Goal: Transaction & Acquisition: Purchase product/service

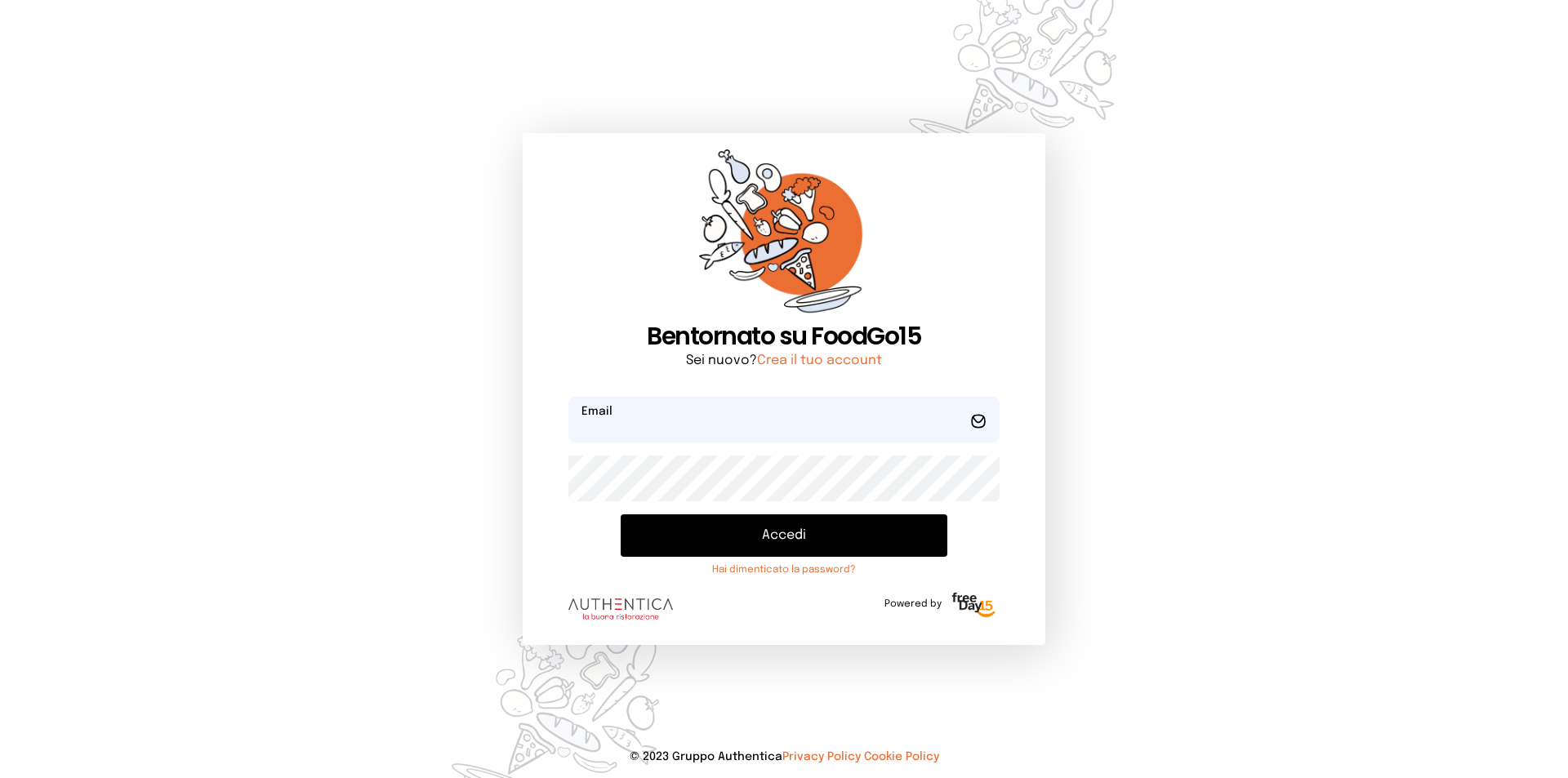
type input "**********"
click at [865, 545] on button "Accedi" at bounding box center [784, 535] width 327 height 42
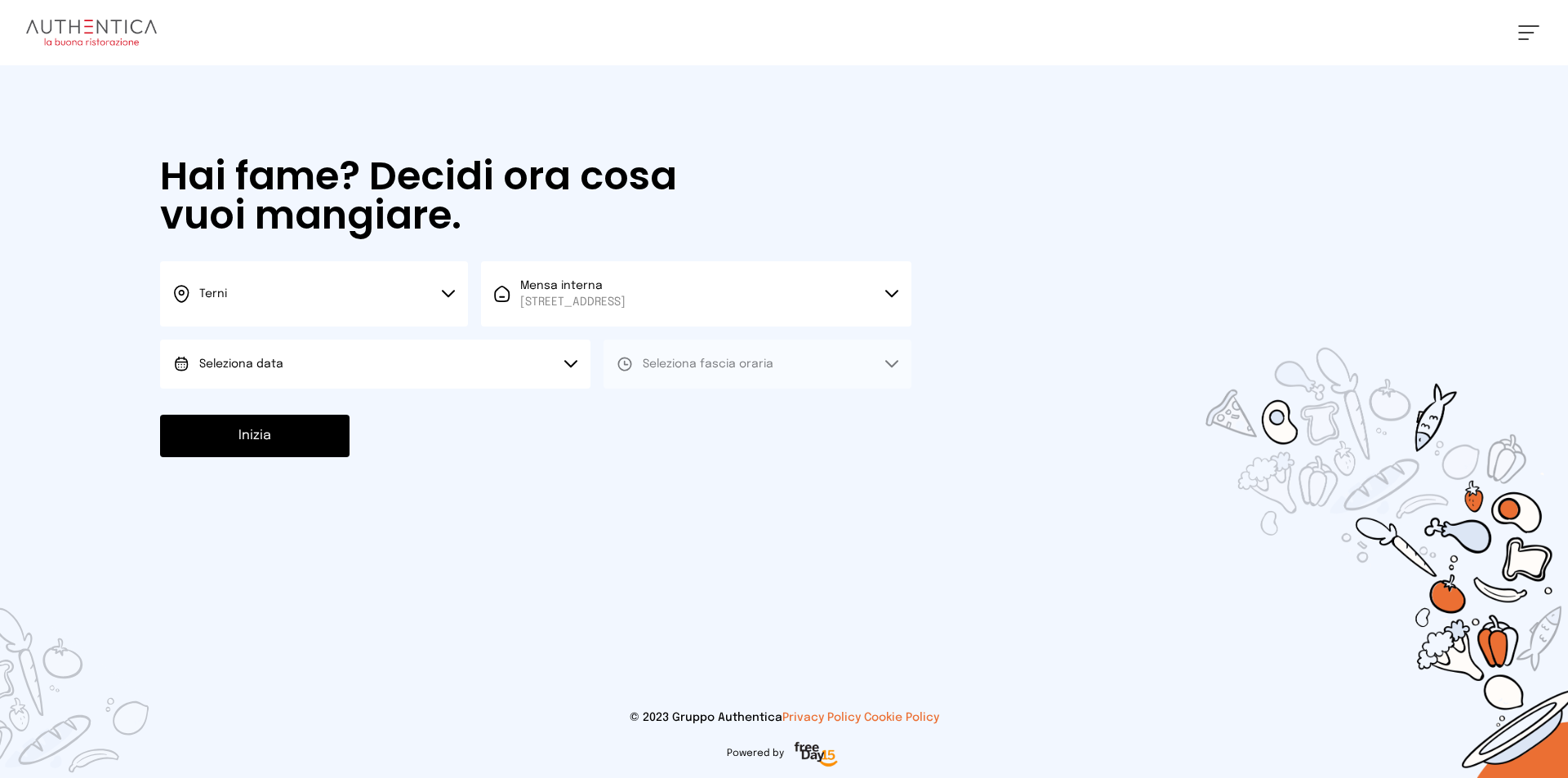
click at [318, 351] on button "Seleziona data" at bounding box center [375, 364] width 431 height 49
click at [341, 417] on li "[DATE], [DATE]" at bounding box center [375, 409] width 431 height 42
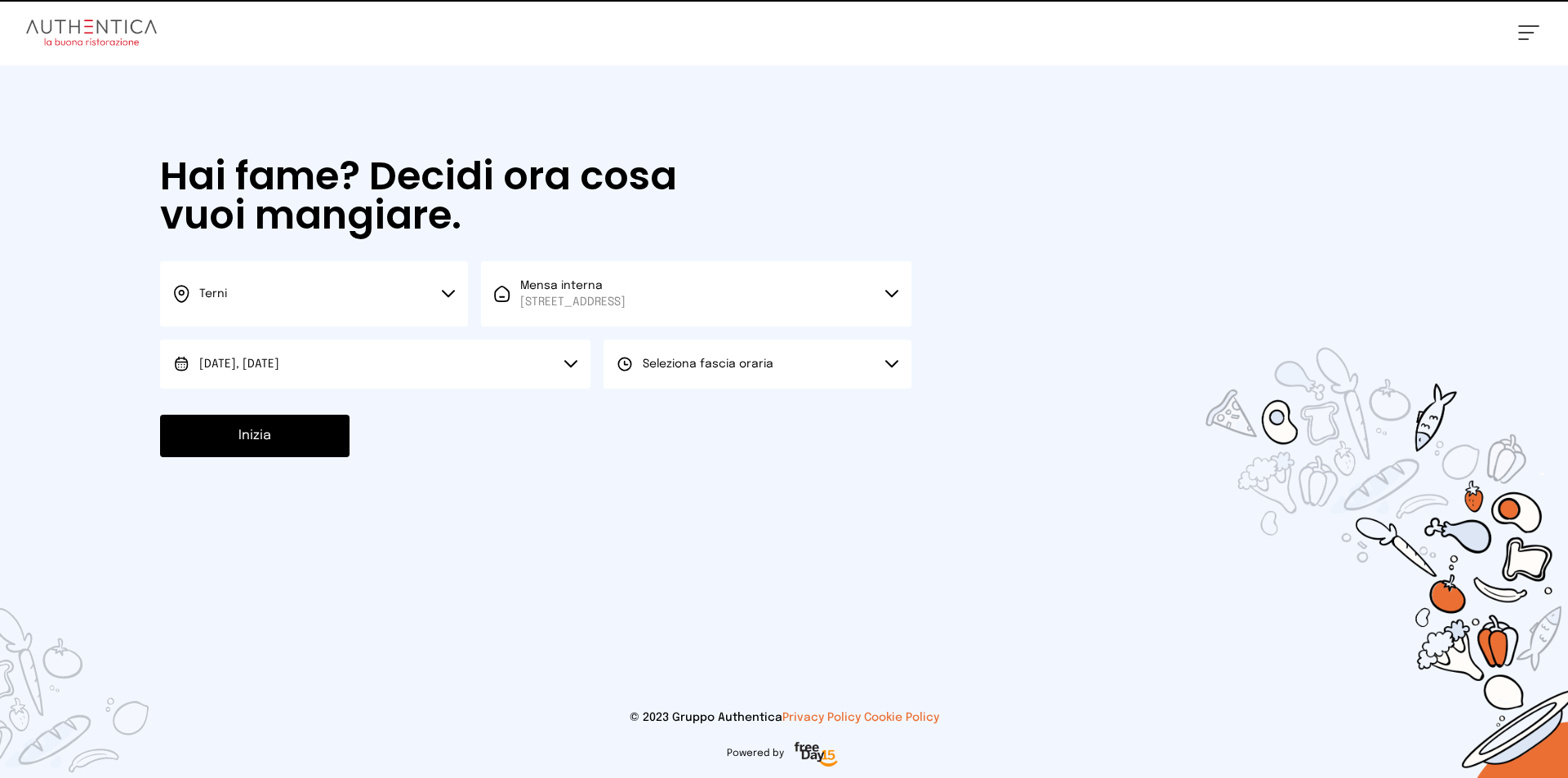
click at [665, 357] on span "Seleziona fascia oraria" at bounding box center [708, 364] width 131 height 16
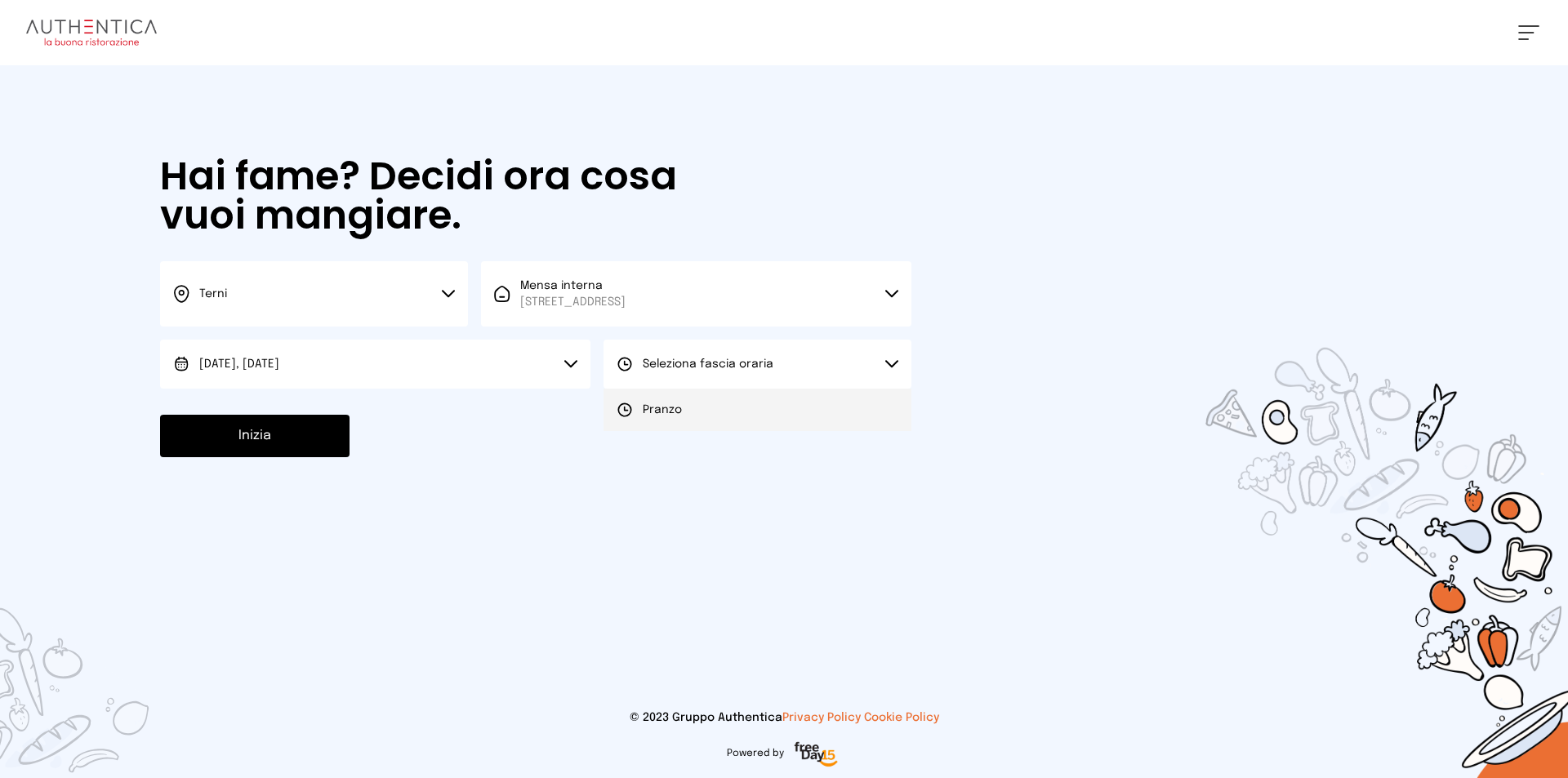
click at [668, 401] on li "Pranzo" at bounding box center [757, 409] width 308 height 42
click at [283, 439] on button "Inizia" at bounding box center [254, 435] width 189 height 42
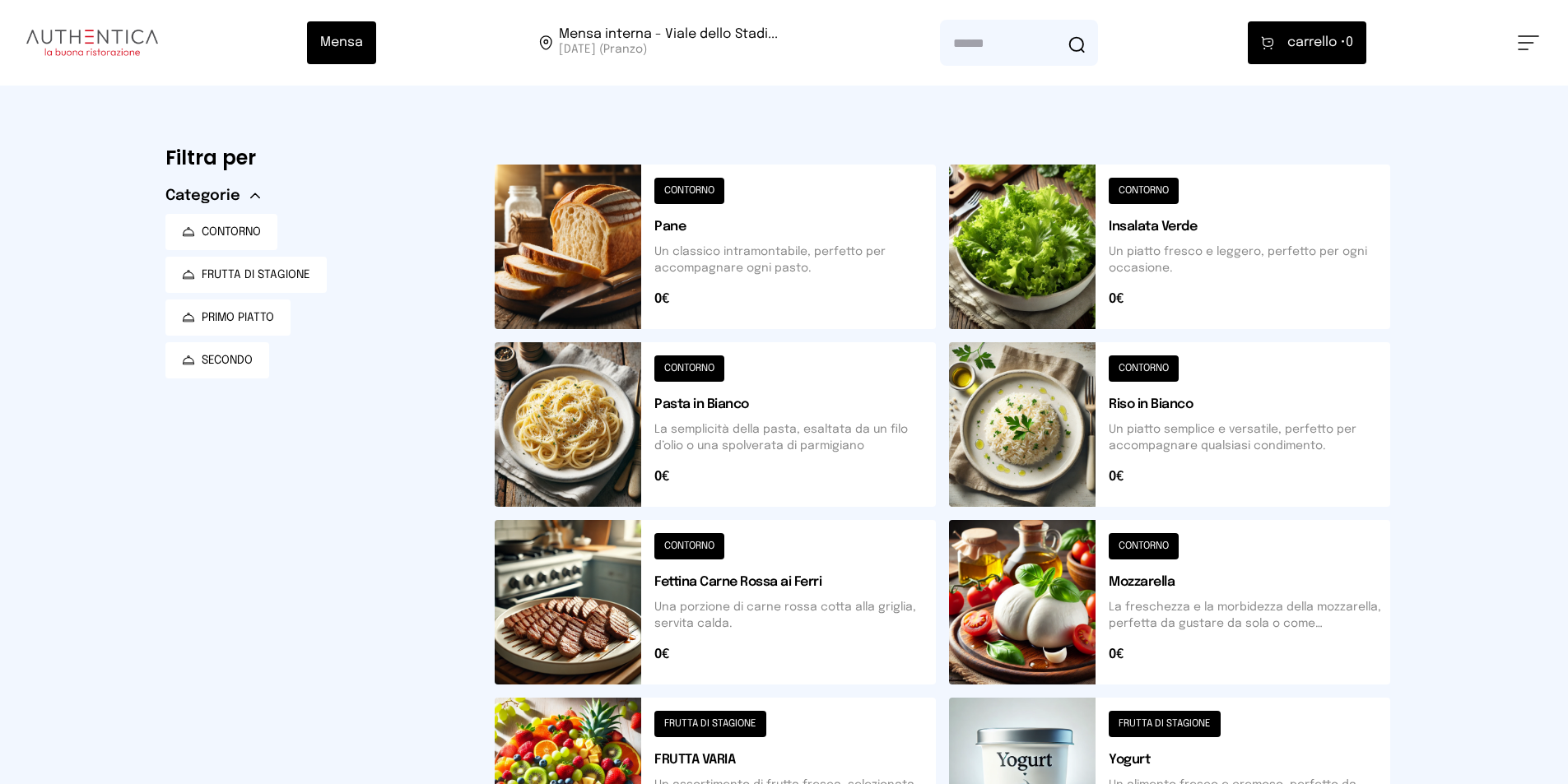
click at [700, 382] on button at bounding box center [715, 425] width 441 height 165
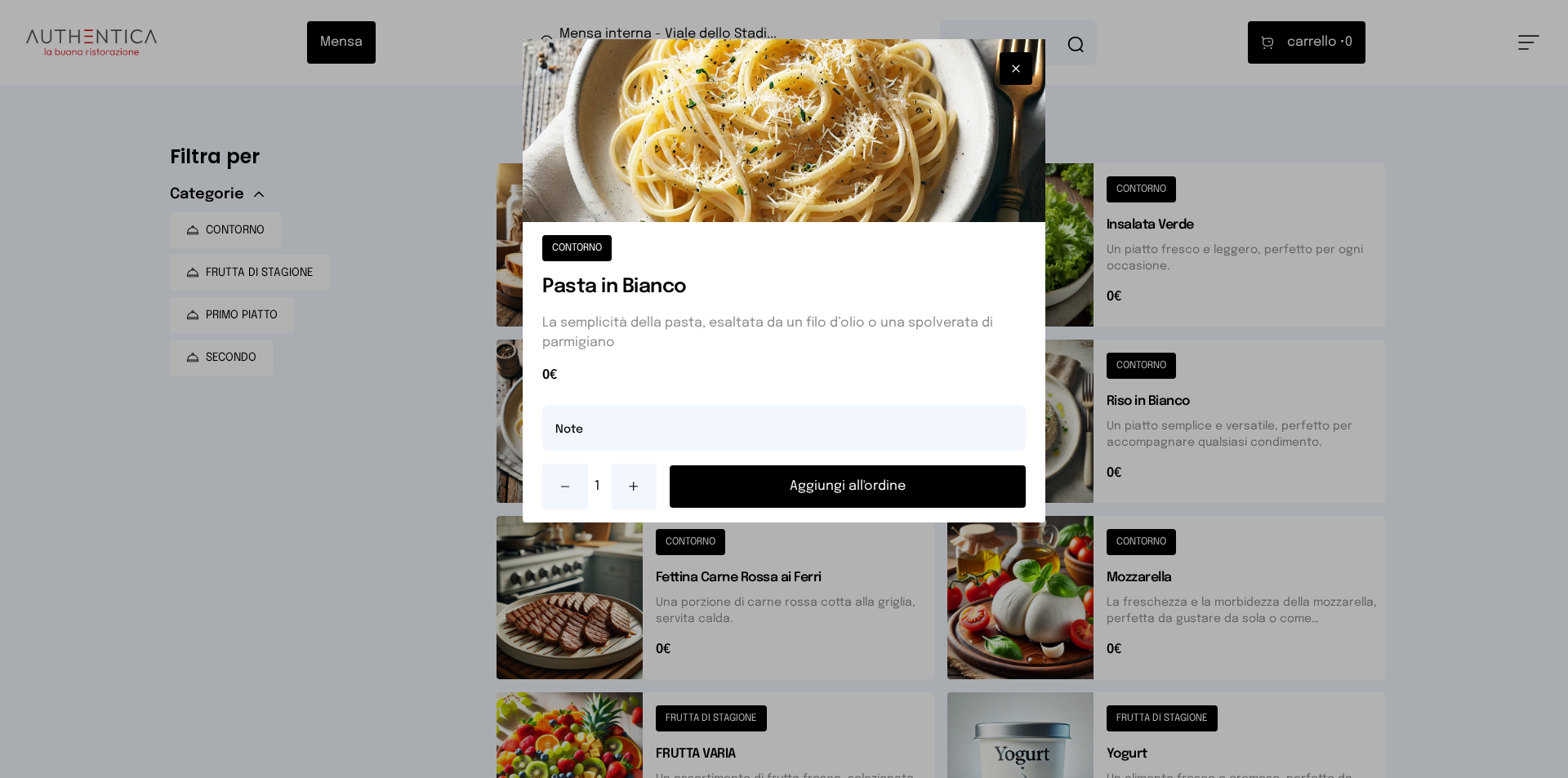
click at [922, 490] on button "Aggiungi all'ordine" at bounding box center [847, 486] width 356 height 42
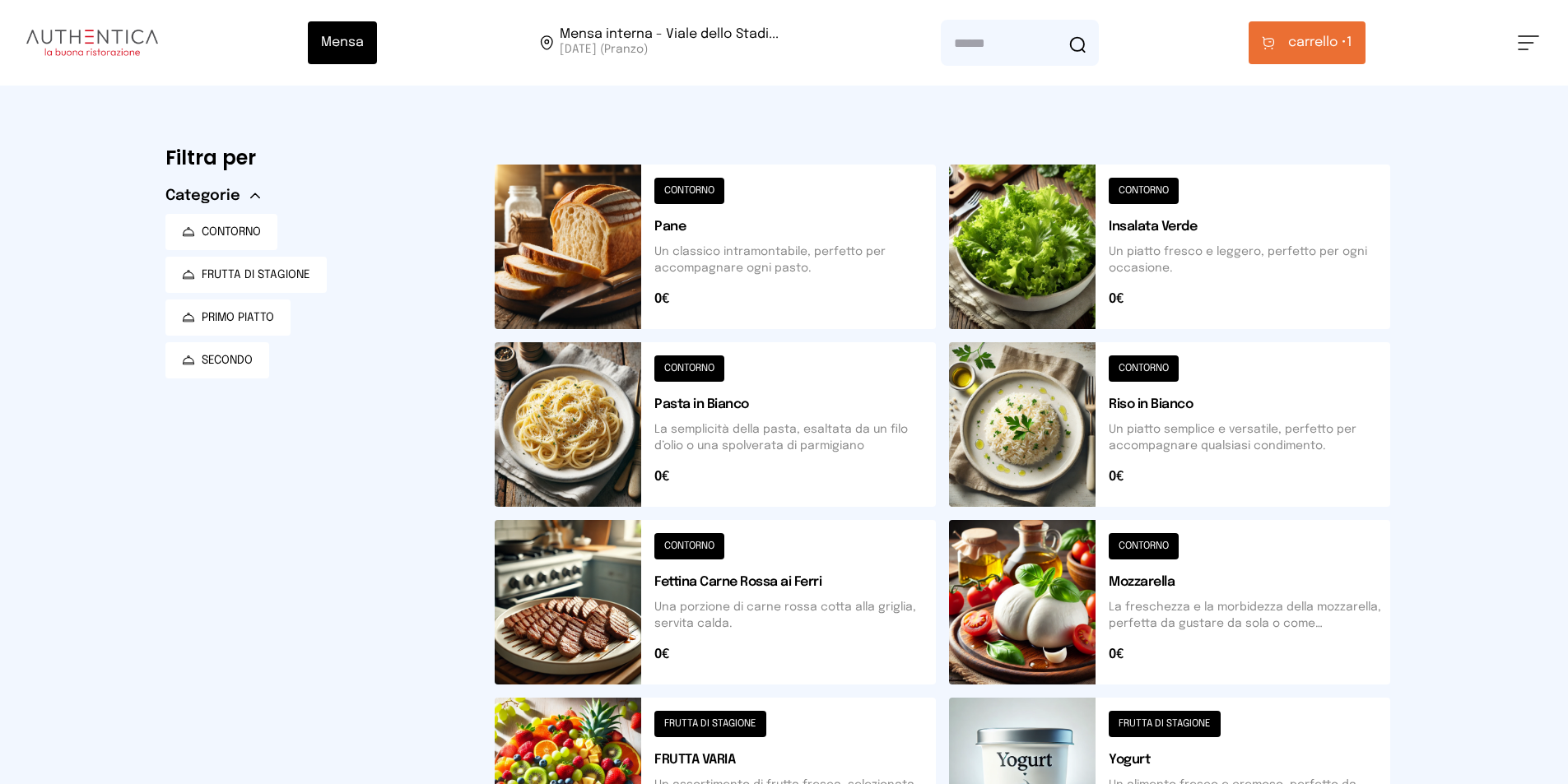
click at [1297, 41] on span "carrello •" at bounding box center [1317, 43] width 59 height 20
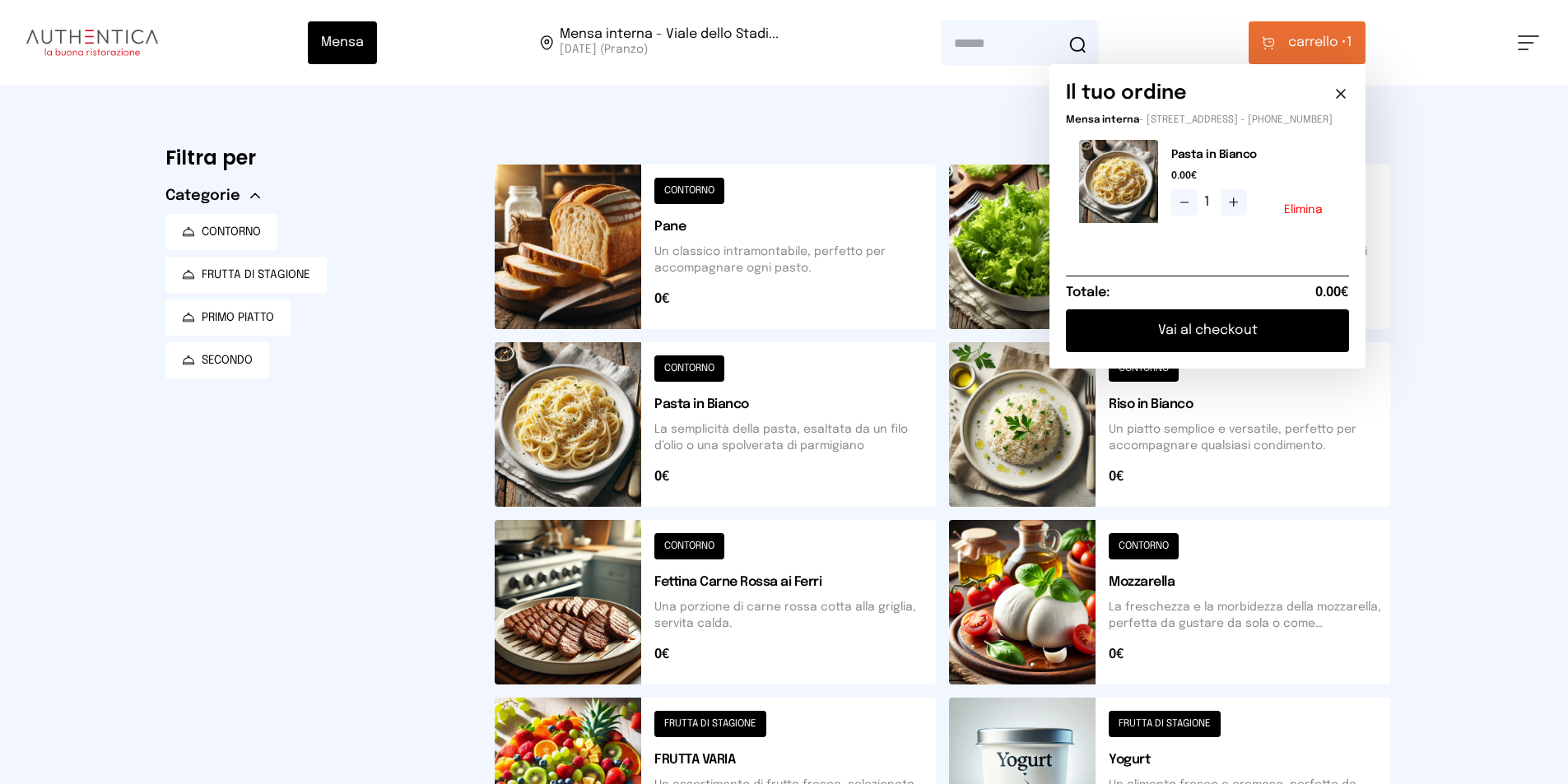
click at [1288, 342] on button "Vai al checkout" at bounding box center [1207, 330] width 283 height 43
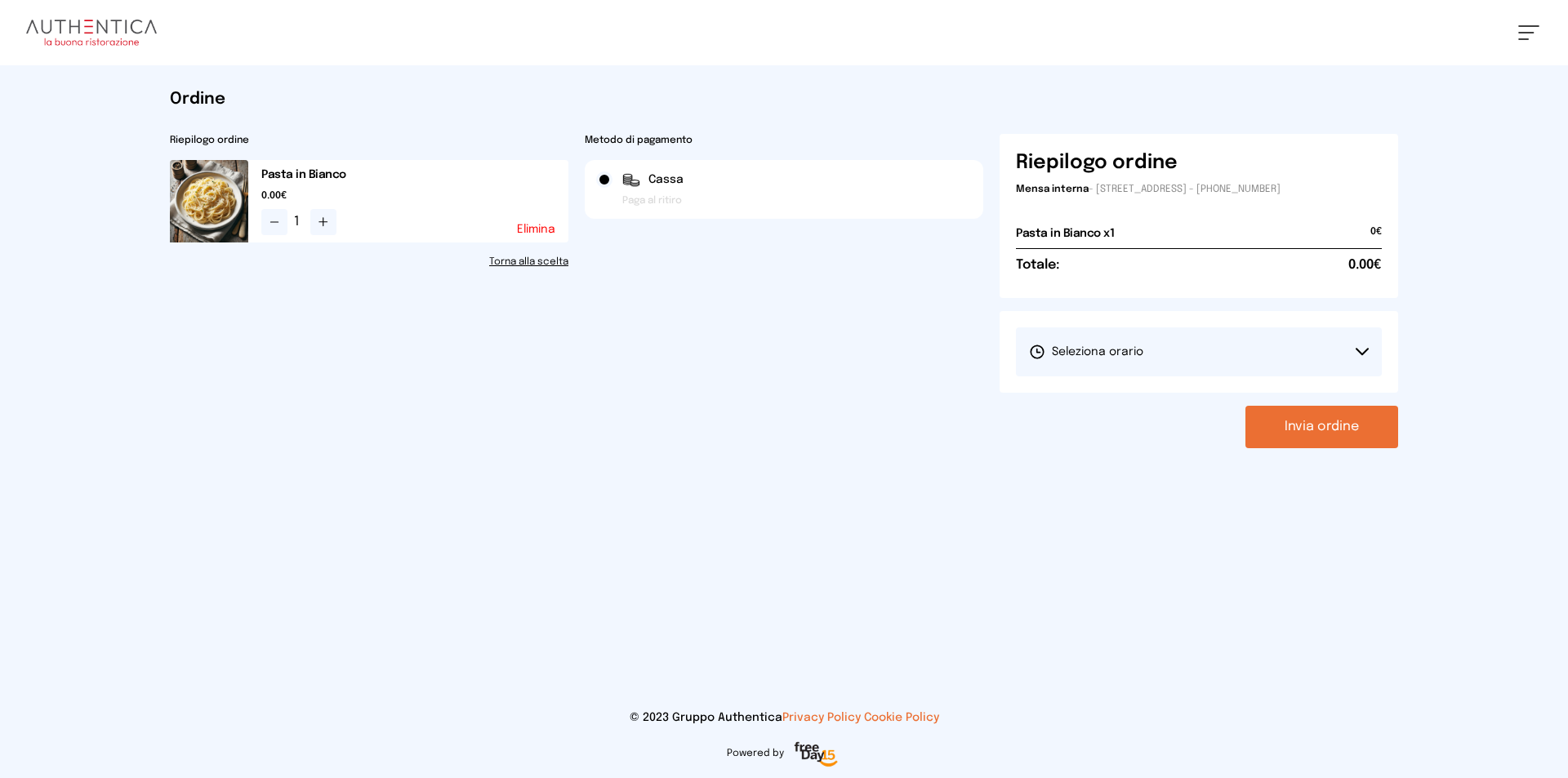
click at [1225, 336] on button "Seleziona orario" at bounding box center [1198, 352] width 366 height 49
click at [1233, 410] on li "1° Turno (13:00 - 15:00)" at bounding box center [1198, 398] width 366 height 42
click at [1336, 429] on button "Invia ordine" at bounding box center [1321, 426] width 152 height 42
